Goal: Information Seeking & Learning: Learn about a topic

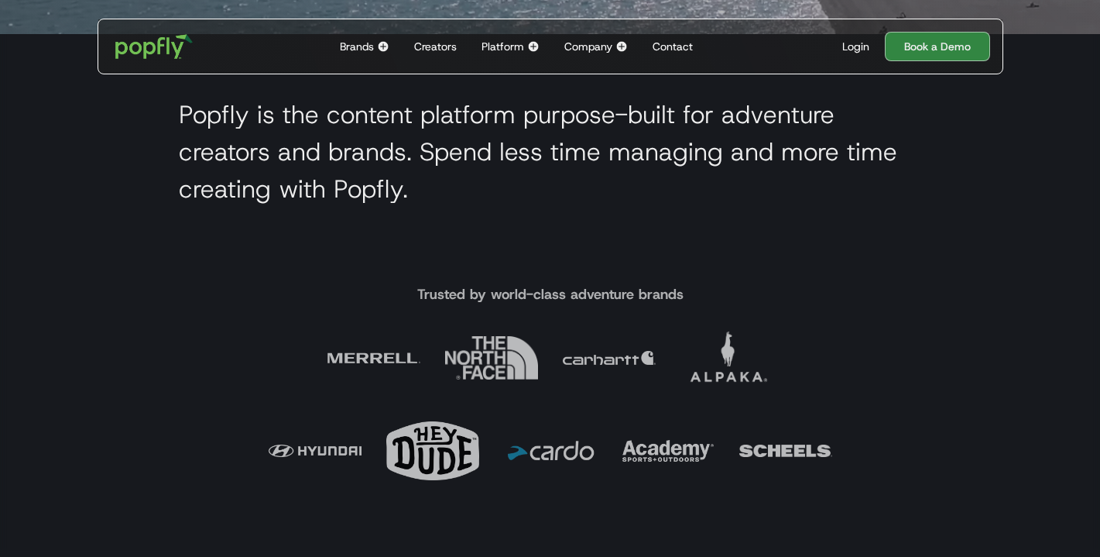
scroll to position [512, 0]
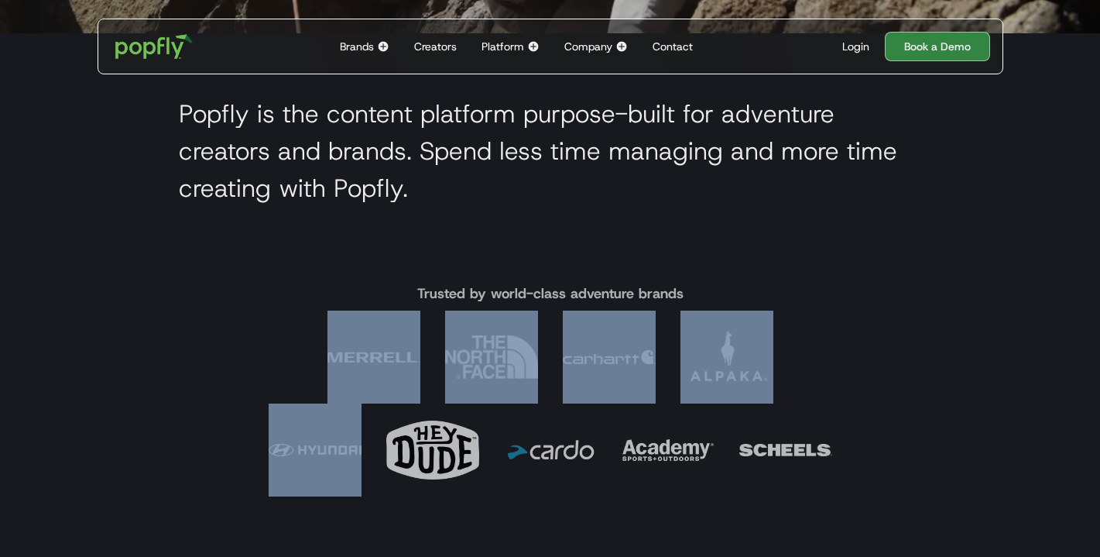
drag, startPoint x: 877, startPoint y: 467, endPoint x: 270, endPoint y: 283, distance: 634.3
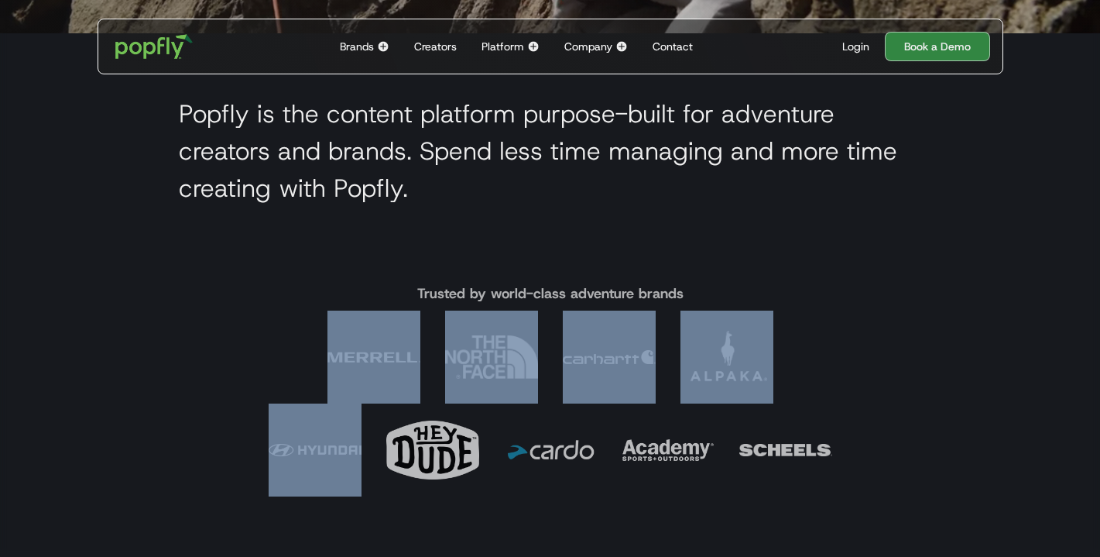
click at [270, 281] on div "Trusted by world-class adventure brands" at bounding box center [550, 386] width 991 height 220
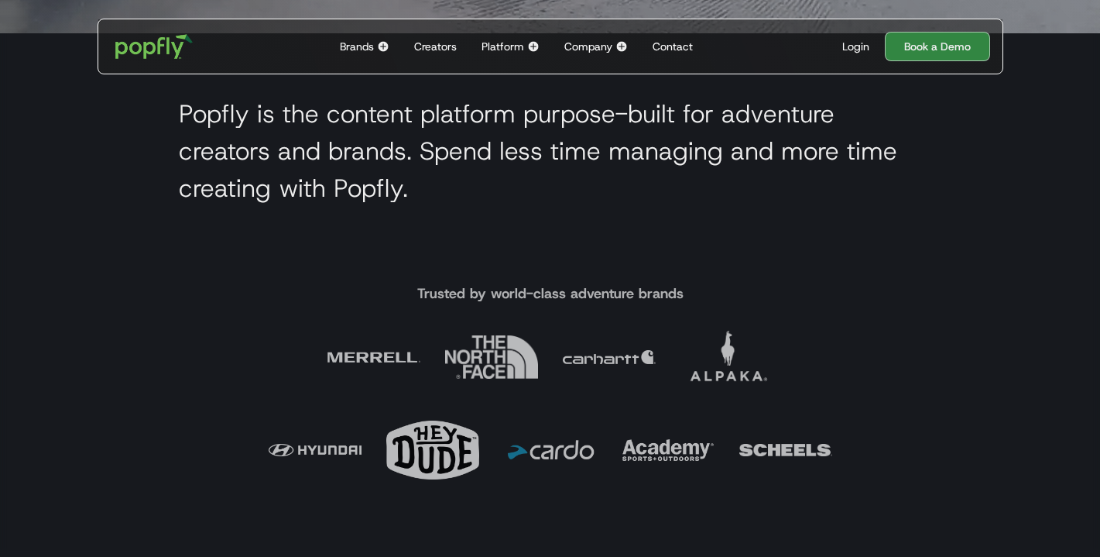
click at [613, 241] on section "Popfly is the content platform purpose-built for adventure creators and brands.…" at bounding box center [550, 154] width 1100 height 243
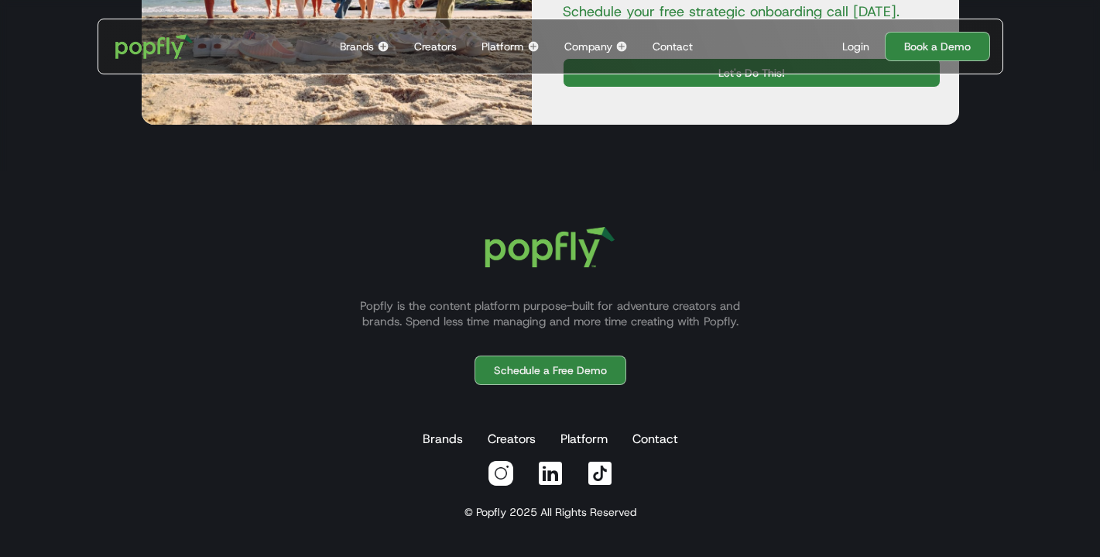
scroll to position [4572, 0]
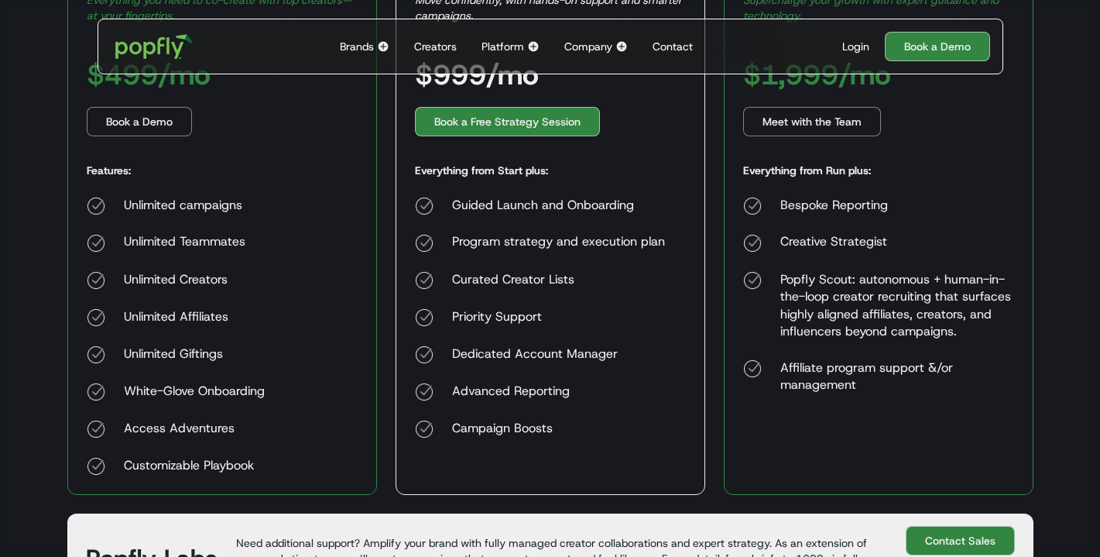
scroll to position [427, 0]
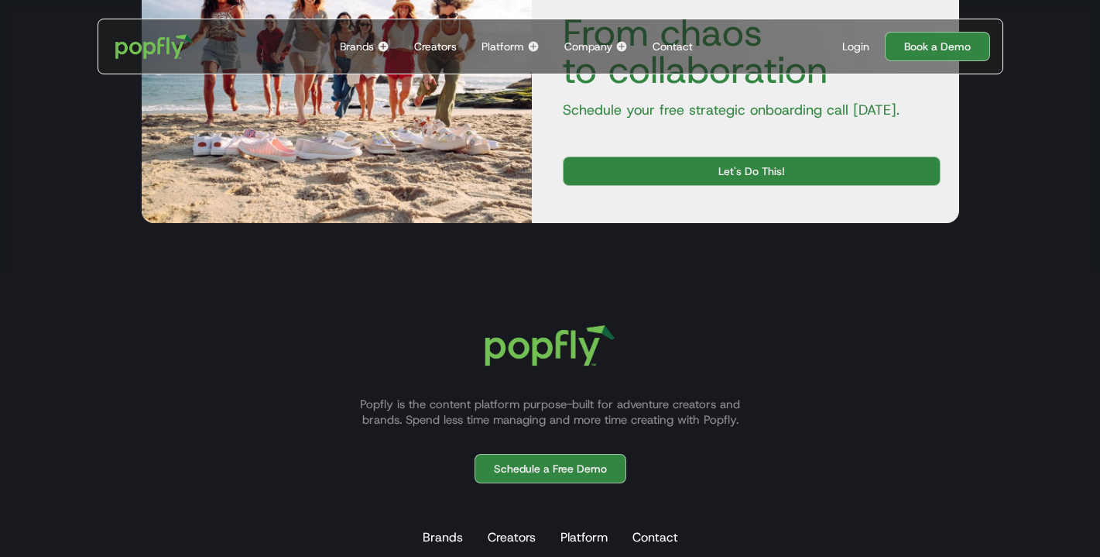
click at [358, 49] on div "Brands" at bounding box center [357, 46] width 34 height 15
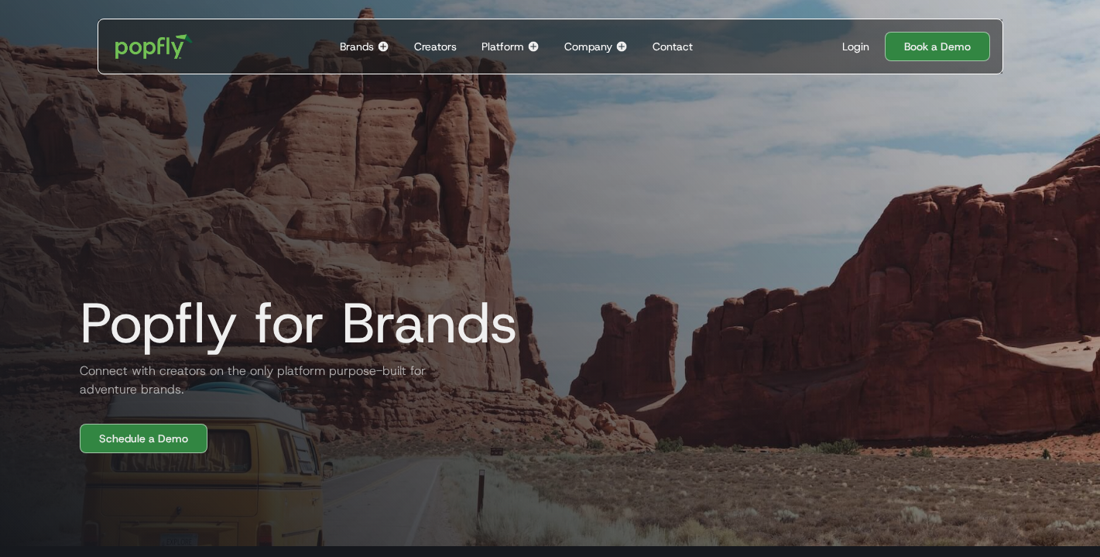
click at [384, 46] on img at bounding box center [383, 46] width 12 height 12
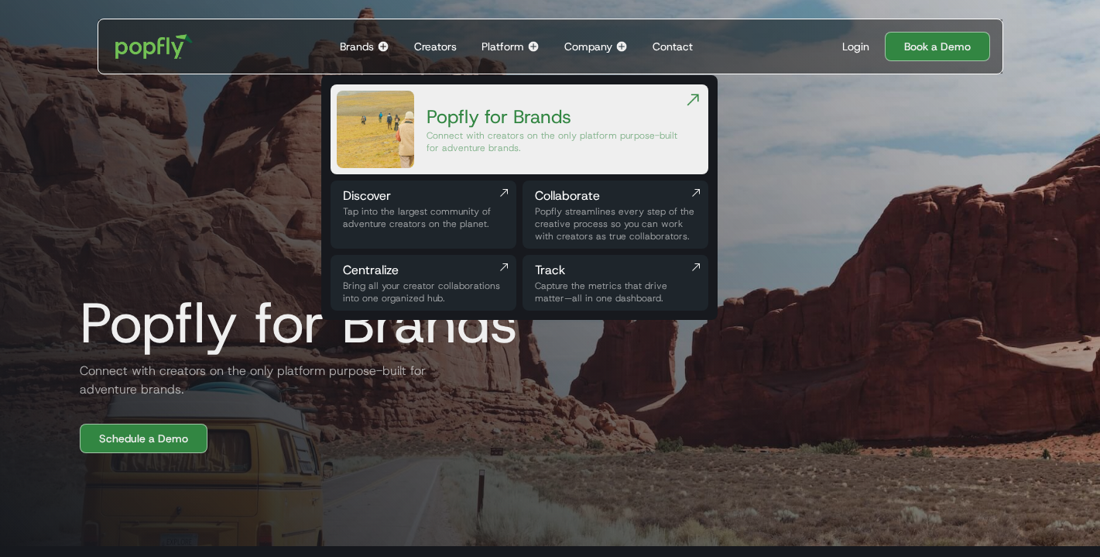
click at [354, 43] on div "Brands" at bounding box center [357, 46] width 34 height 15
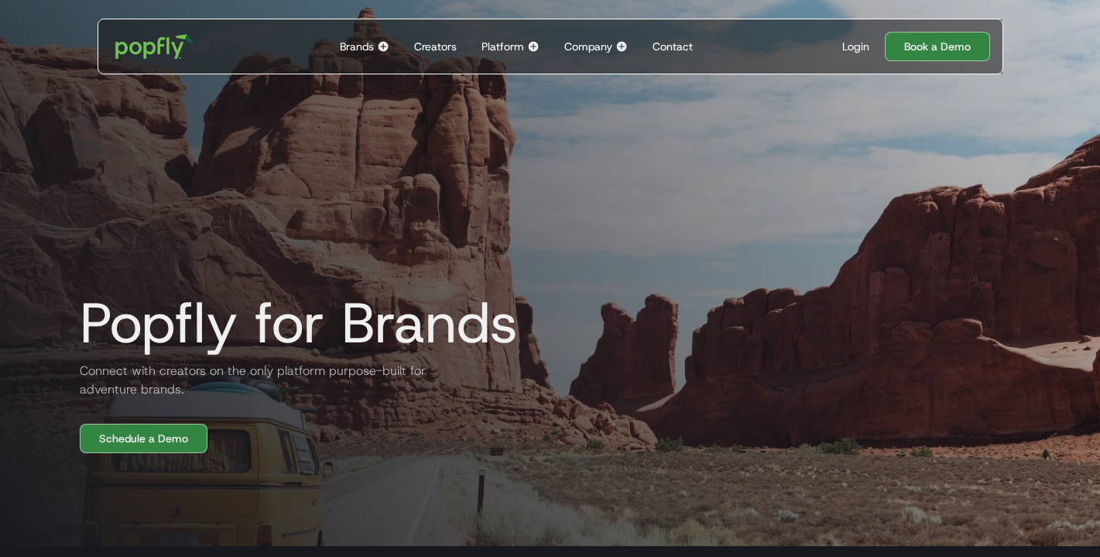
click at [437, 45] on div "Creators" at bounding box center [435, 46] width 43 height 15
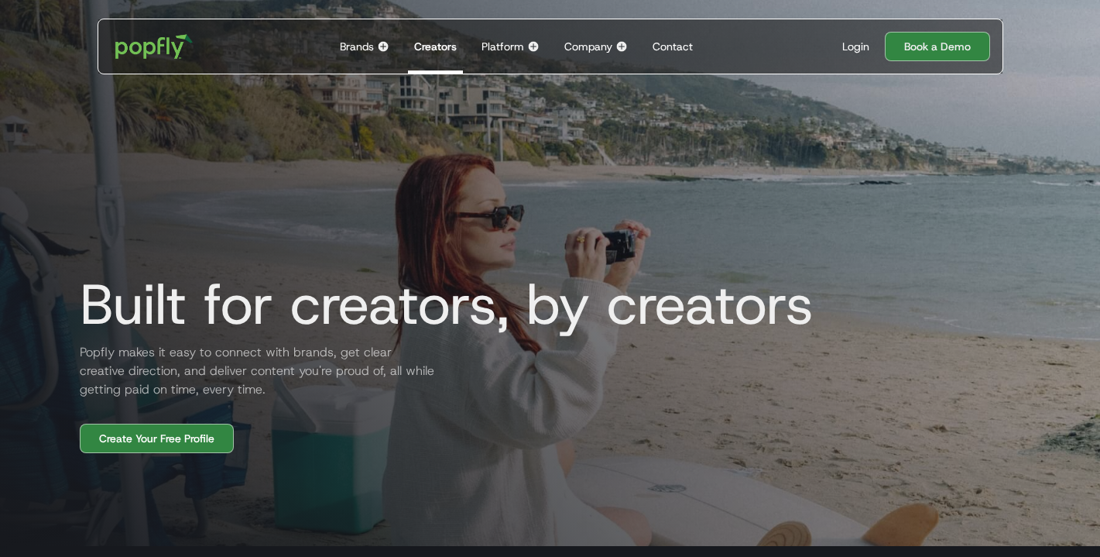
click at [537, 49] on img at bounding box center [533, 46] width 12 height 12
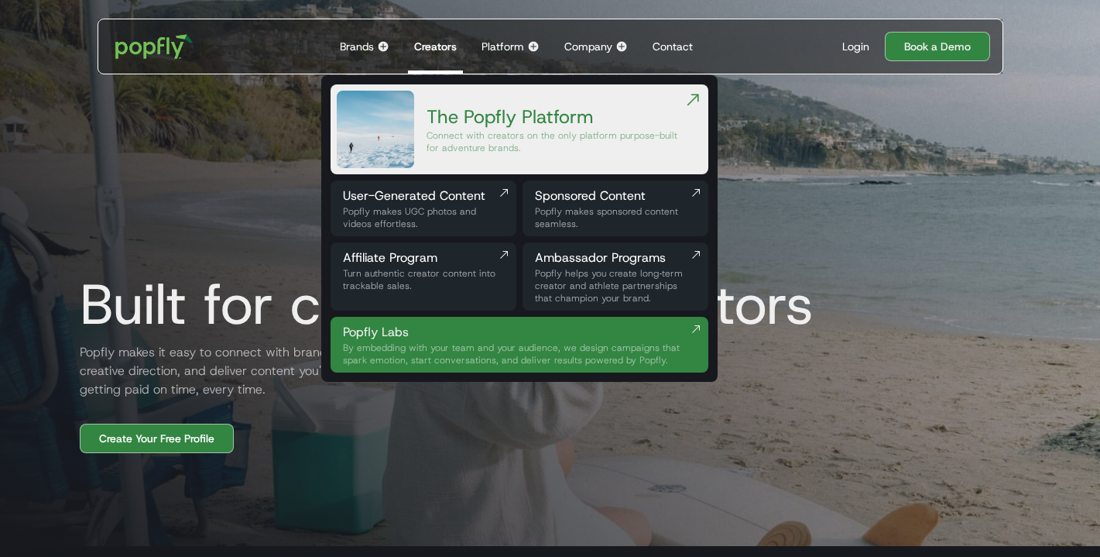
click at [358, 39] on div "Brands" at bounding box center [357, 46] width 34 height 15
click at [365, 53] on div "Brands" at bounding box center [357, 46] width 34 height 15
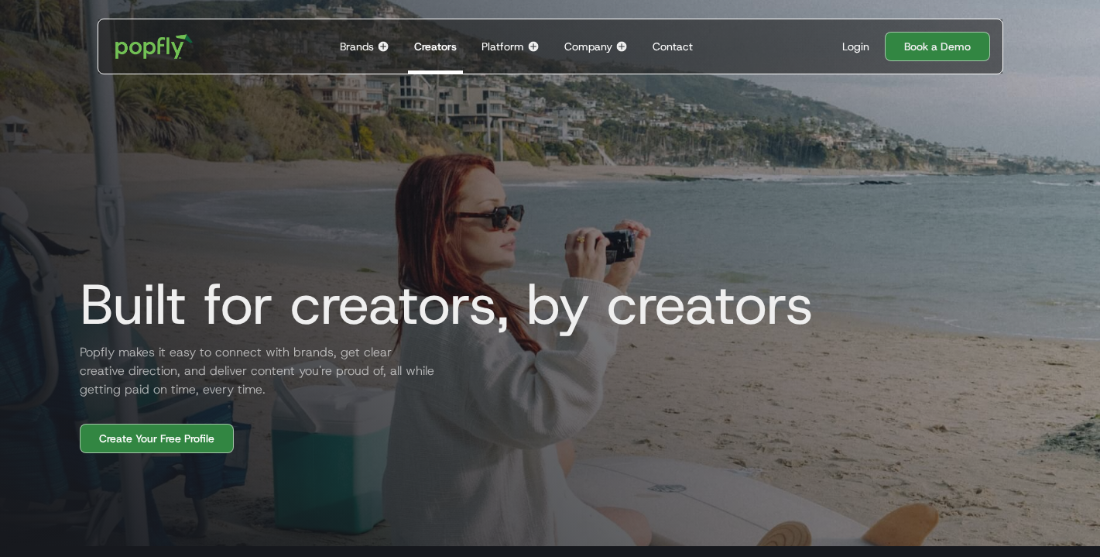
click at [348, 50] on div "Brands" at bounding box center [357, 46] width 34 height 15
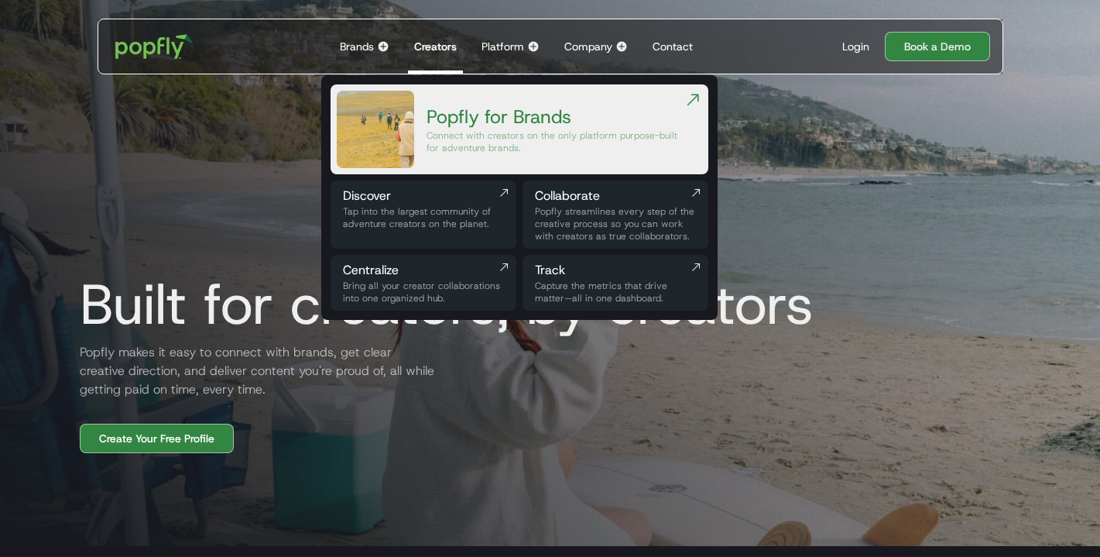
click at [413, 99] on img at bounding box center [375, 129] width 77 height 77
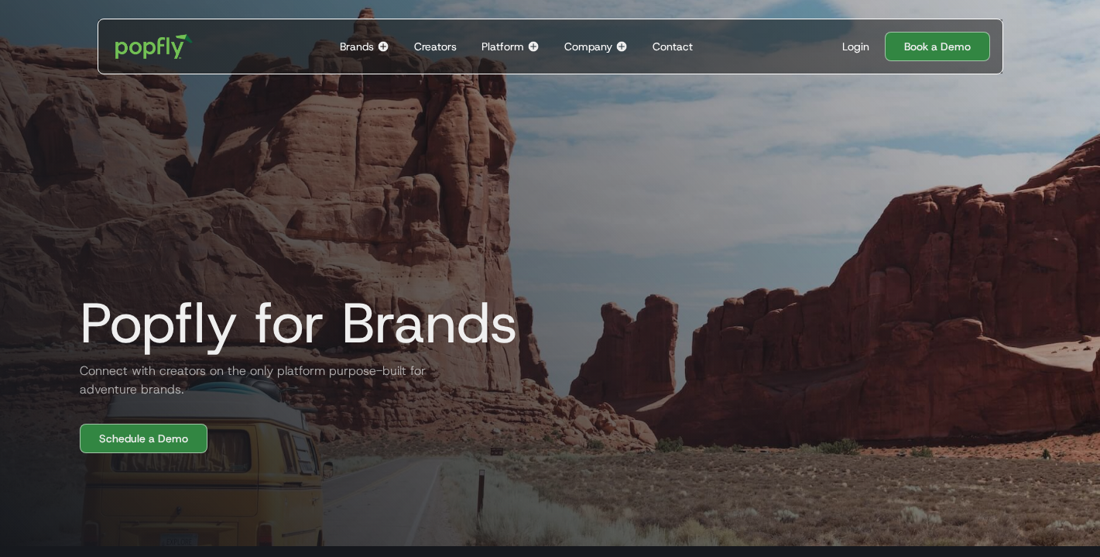
click at [363, 50] on div "Brands" at bounding box center [357, 46] width 34 height 15
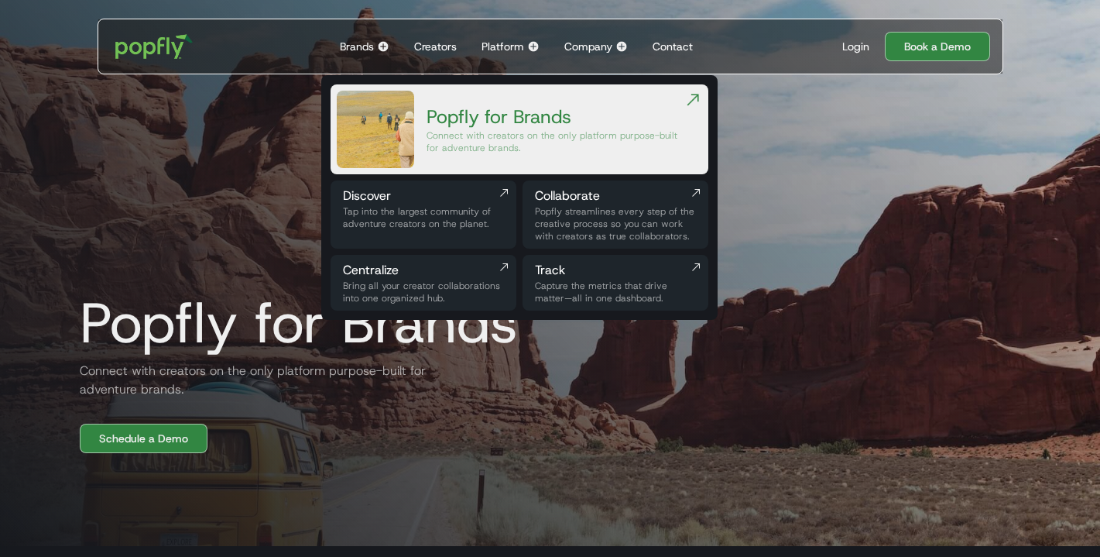
click at [357, 43] on div "Brands" at bounding box center [357, 46] width 34 height 15
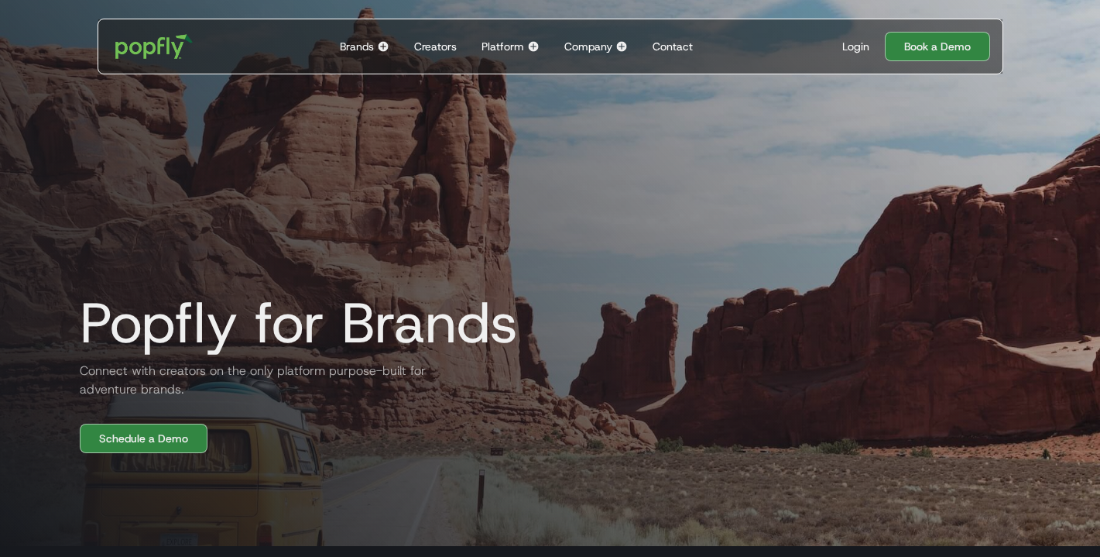
click at [365, 50] on div "Brands" at bounding box center [357, 46] width 34 height 15
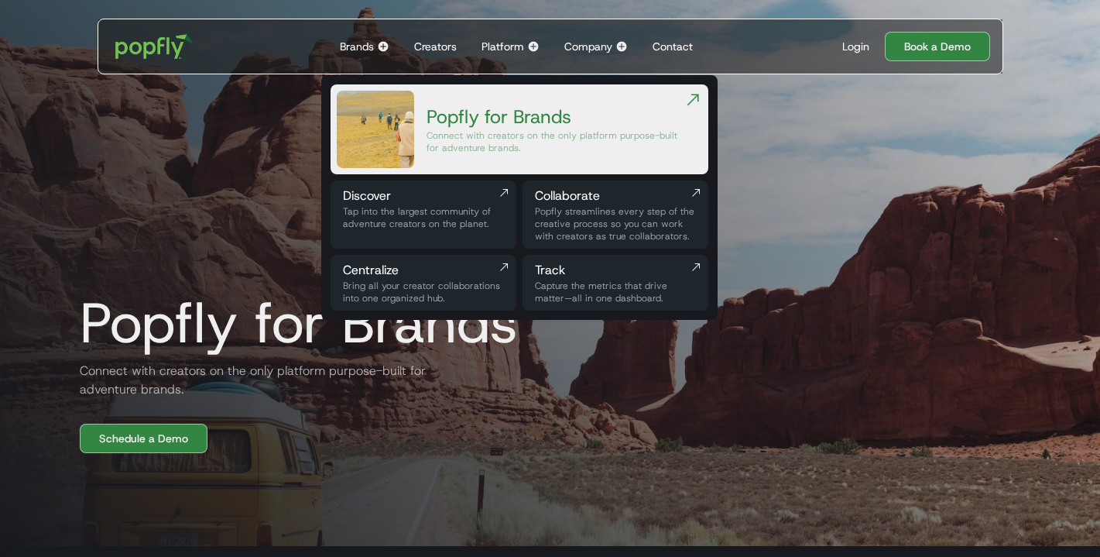
click at [453, 127] on div "Popfly for Brands" at bounding box center [555, 117] width 257 height 25
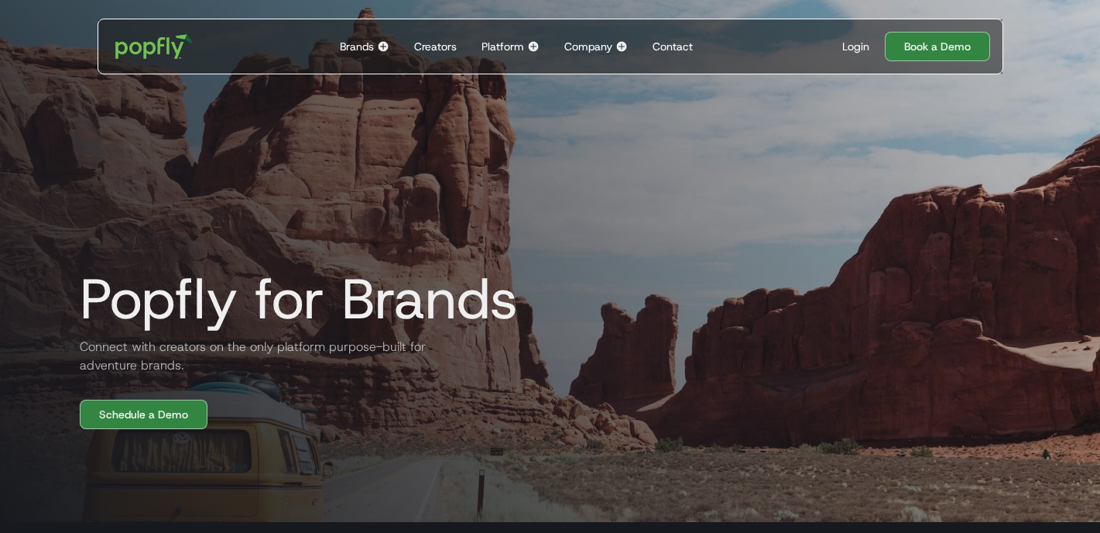
scroll to position [2030, 0]
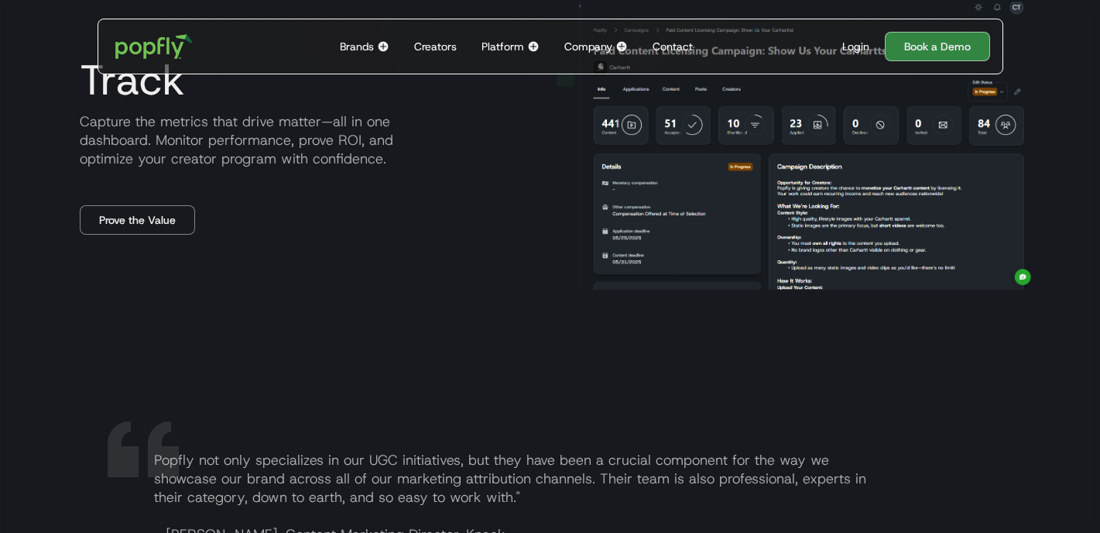
click at [365, 43] on div "Brands" at bounding box center [357, 46] width 34 height 15
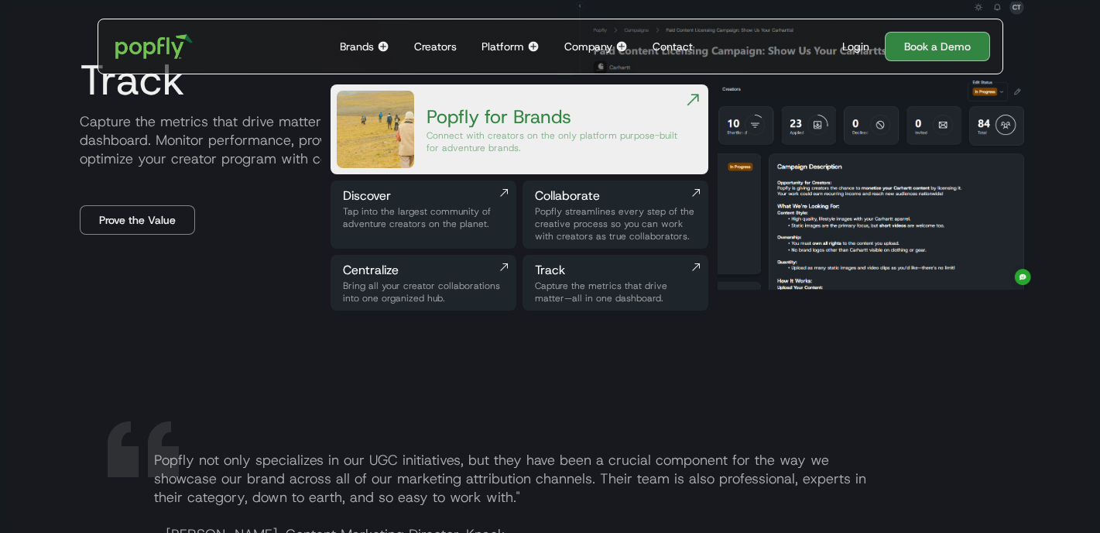
click at [402, 102] on img at bounding box center [375, 129] width 77 height 77
